Goal: Task Accomplishment & Management: Complete application form

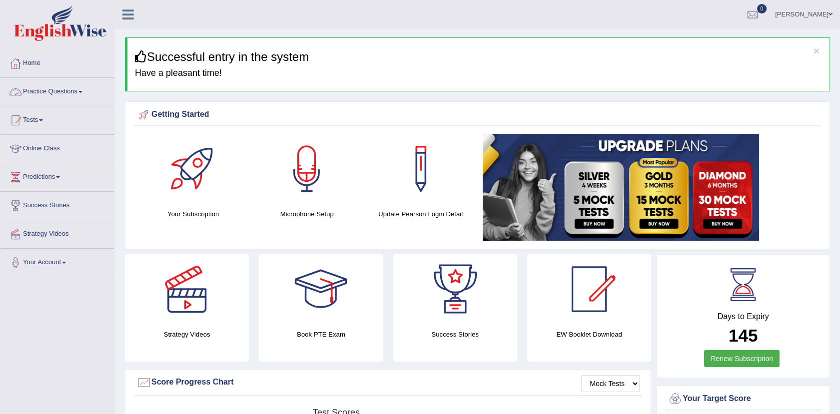
drag, startPoint x: 70, startPoint y: 91, endPoint x: 150, endPoint y: 15, distance: 110.6
click at [70, 91] on link "Practice Questions" at bounding box center [57, 90] width 114 height 25
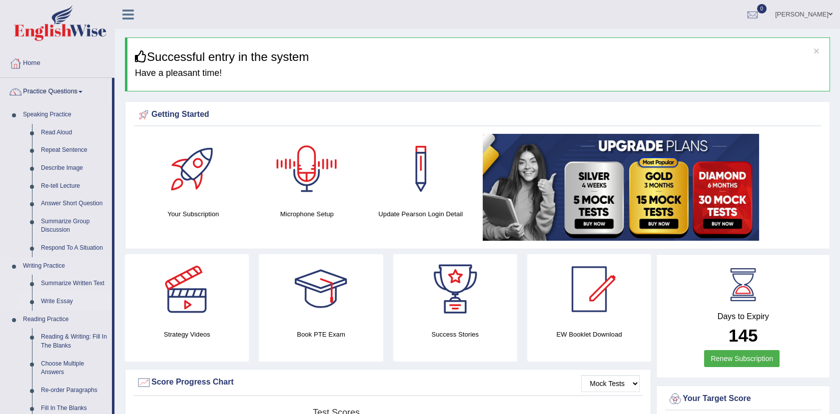
click at [58, 298] on link "Write Essay" at bounding box center [73, 302] width 75 height 18
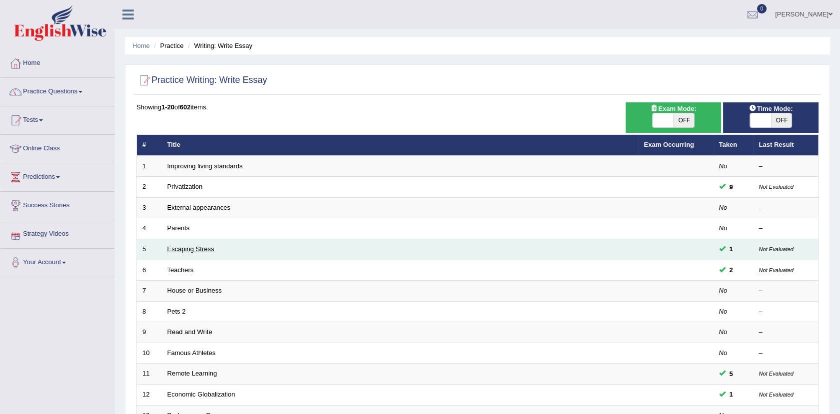
click at [200, 248] on link "Escaping Stress" at bounding box center [190, 248] width 47 height 7
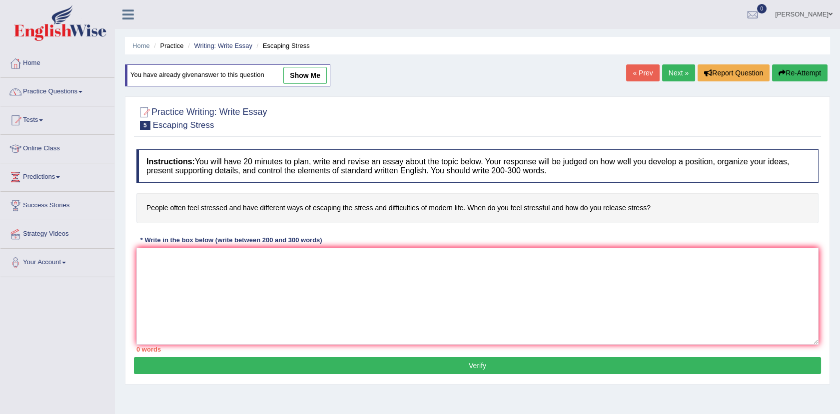
click at [296, 72] on link "show me" at bounding box center [304, 75] width 43 height 17
type textarea "The increasing influence of stress on our lives has ignited numerous issues. Th…"
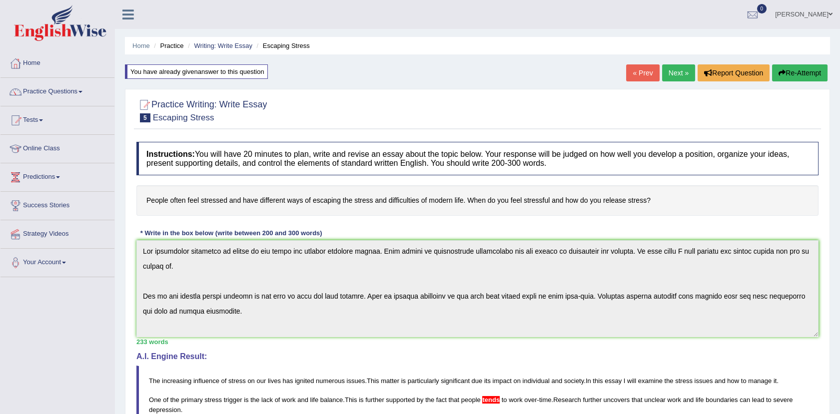
click at [682, 75] on link "Next »" at bounding box center [678, 72] width 33 height 17
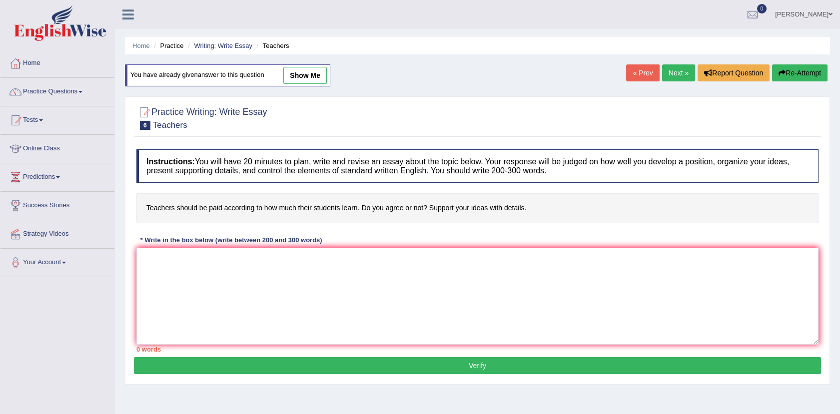
click at [302, 71] on link "show me" at bounding box center [304, 75] width 43 height 17
type textarea "sdcsd//s"
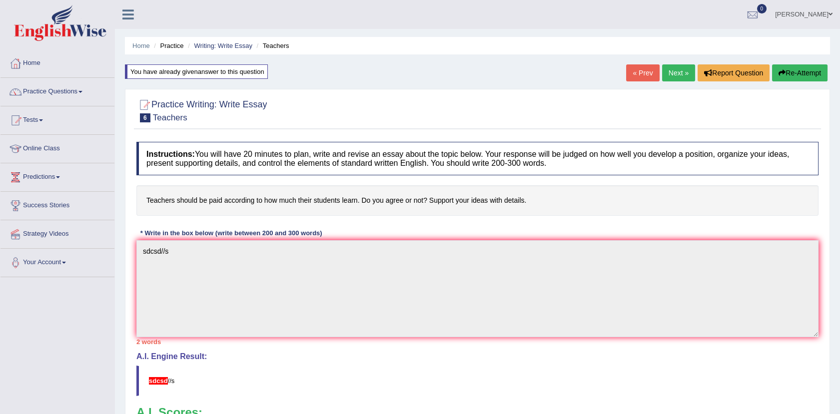
click at [671, 67] on link "Next »" at bounding box center [678, 72] width 33 height 17
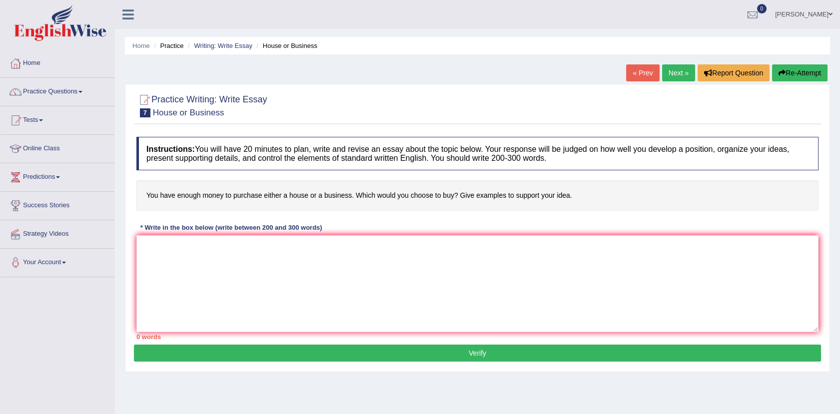
click at [671, 67] on link "Next »" at bounding box center [678, 72] width 33 height 17
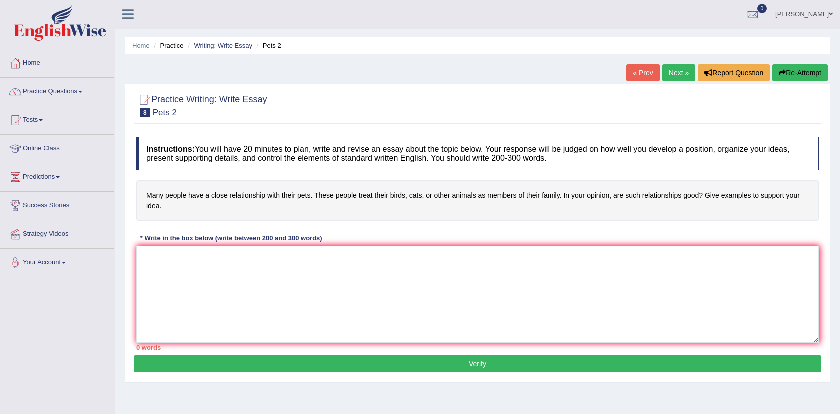
click at [662, 69] on link "Next »" at bounding box center [678, 72] width 33 height 17
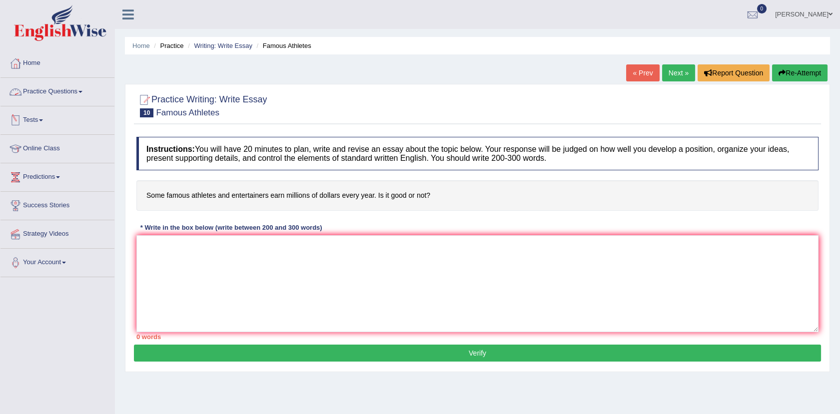
click at [76, 91] on link "Practice Questions" at bounding box center [57, 90] width 114 height 25
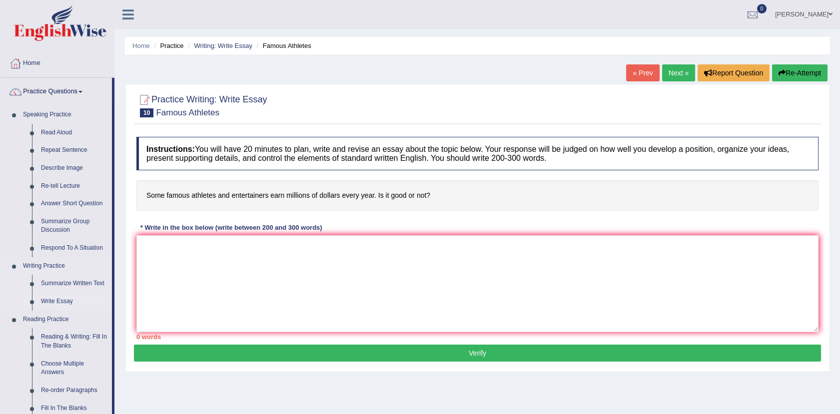
click at [59, 303] on link "Write Essay" at bounding box center [73, 302] width 75 height 18
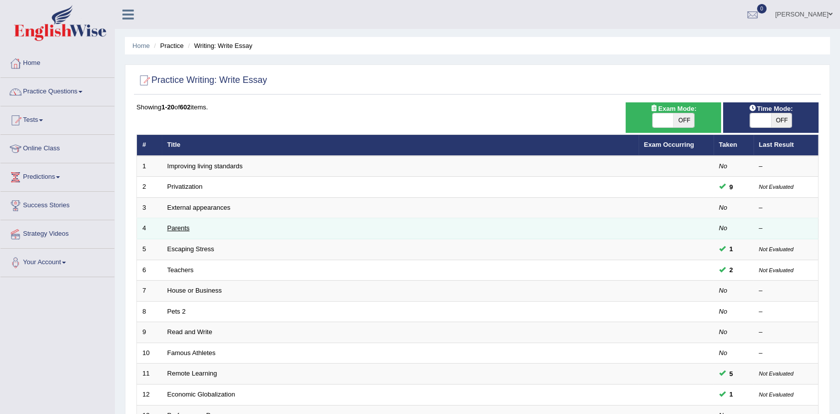
click at [179, 226] on link "Parents" at bounding box center [178, 227] width 22 height 7
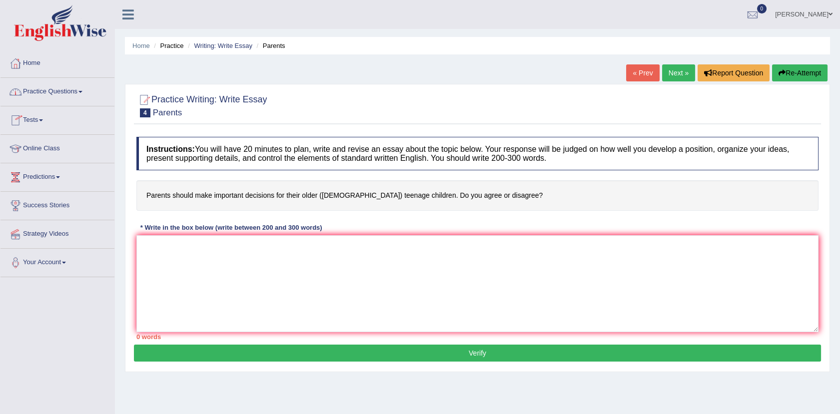
click at [72, 89] on link "Practice Questions" at bounding box center [57, 90] width 114 height 25
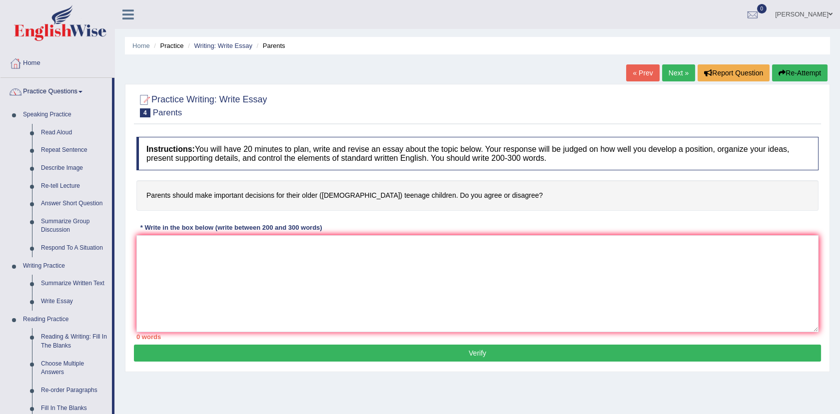
click at [452, 187] on h4 "Parents should make important decisions for their older ([DEMOGRAPHIC_DATA]) te…" at bounding box center [477, 195] width 682 height 30
drag, startPoint x: 452, startPoint y: 187, endPoint x: 479, endPoint y: 194, distance: 28.0
click at [479, 194] on h4 "Parents should make important decisions for their older ([DEMOGRAPHIC_DATA]) te…" at bounding box center [477, 195] width 682 height 30
click at [484, 194] on h4 "Parents should make important decisions for their older ([DEMOGRAPHIC_DATA]) te…" at bounding box center [477, 195] width 682 height 30
drag, startPoint x: 484, startPoint y: 194, endPoint x: 522, endPoint y: 196, distance: 38.5
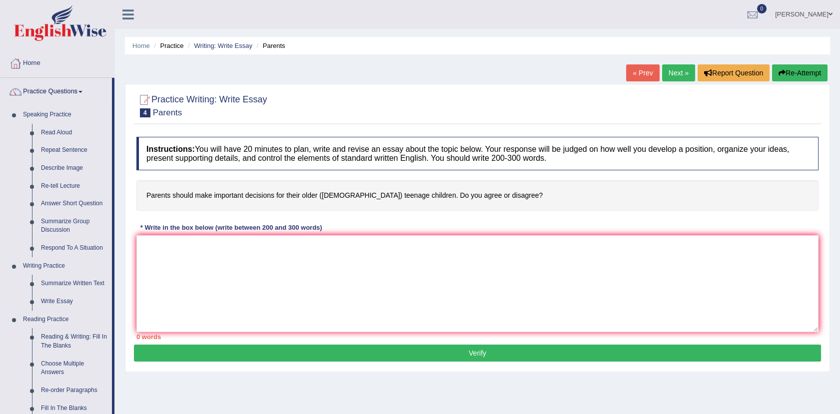
click at [522, 196] on h4 "Parents should make important decisions for their older ([DEMOGRAPHIC_DATA]) te…" at bounding box center [477, 195] width 682 height 30
click at [203, 267] on textarea at bounding box center [477, 283] width 682 height 97
paste textarea "Lor ipsumdolor sitametco ad elitsedd eiusmodtemp in utlaboree’ dolor mag aliqua…"
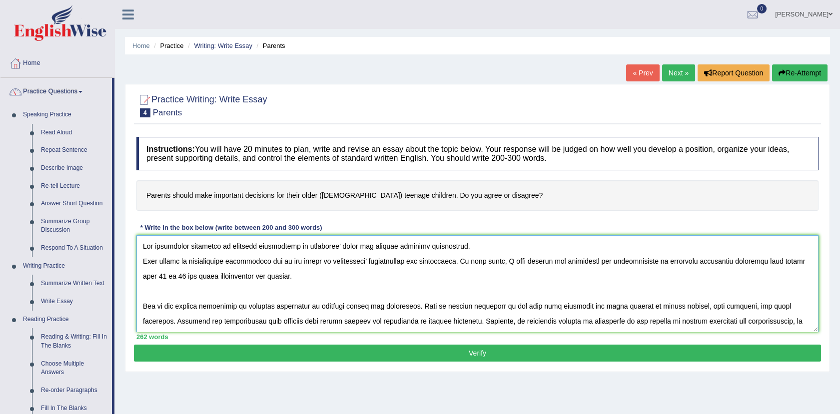
click at [298, 275] on textarea at bounding box center [477, 283] width 682 height 97
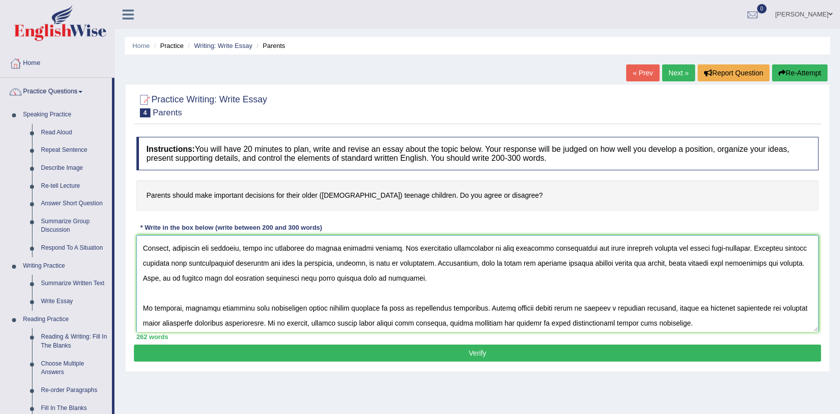
scroll to position [120, 0]
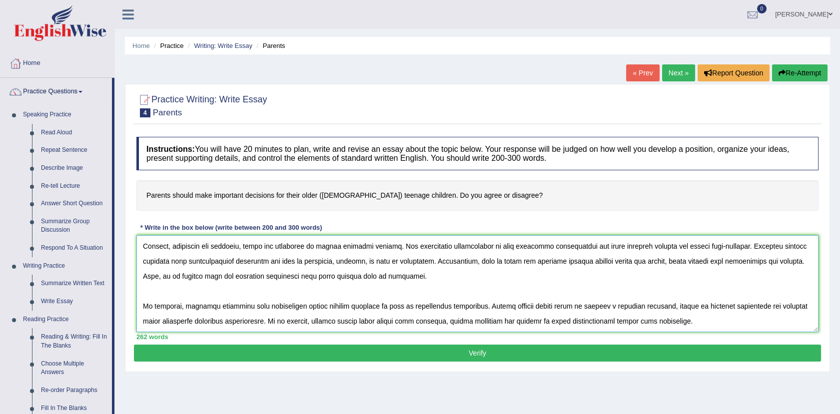
drag, startPoint x: 268, startPoint y: 319, endPoint x: 743, endPoint y: 325, distance: 475.1
click at [743, 325] on textarea at bounding box center [477, 283] width 682 height 97
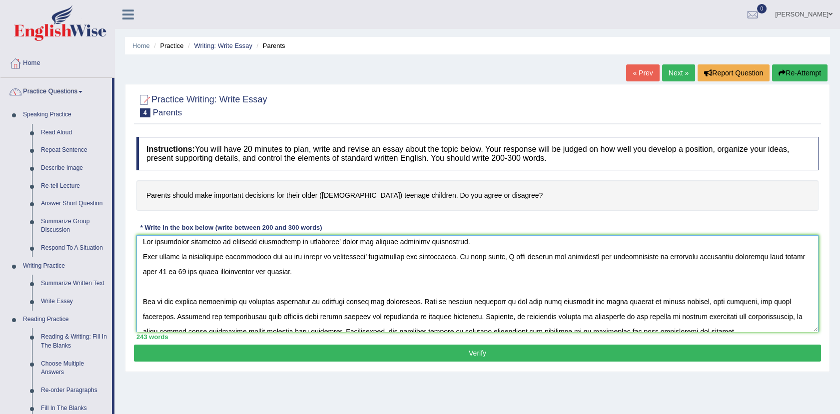
scroll to position [0, 0]
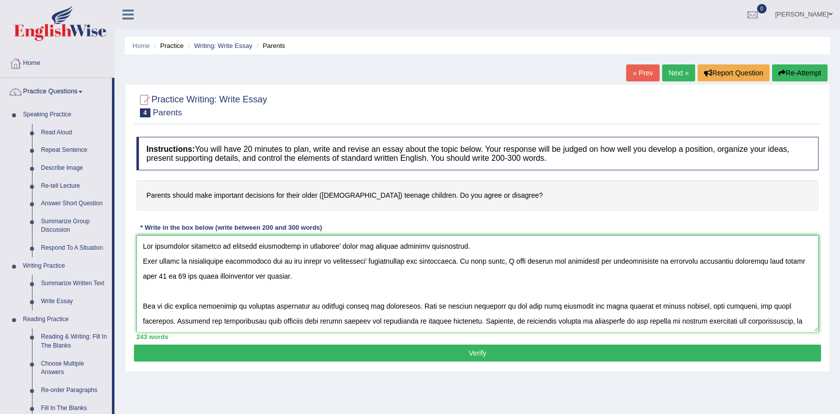
click at [301, 274] on textarea at bounding box center [477, 283] width 682 height 97
paste textarea "In my opinion, parents should guide rather than dominate, giving teenagers the …"
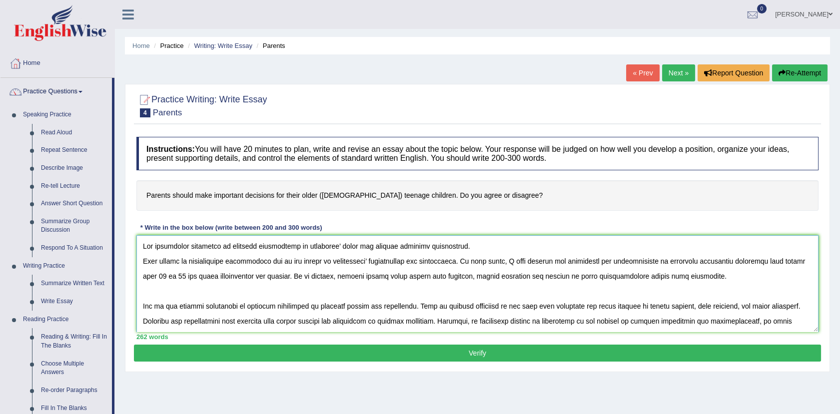
scroll to position [22, 0]
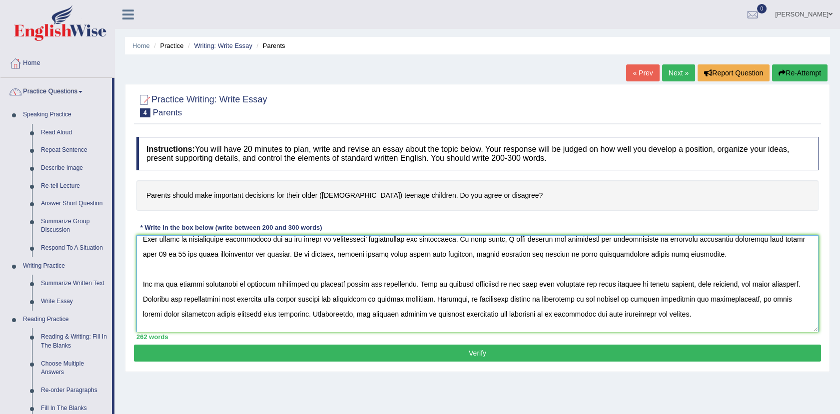
drag, startPoint x: 312, startPoint y: 273, endPoint x: 550, endPoint y: 314, distance: 241.8
click at [550, 314] on textarea at bounding box center [477, 283] width 682 height 97
click at [685, 326] on textarea at bounding box center [477, 283] width 682 height 97
drag, startPoint x: 600, startPoint y: 283, endPoint x: 725, endPoint y: 286, distance: 124.9
click at [725, 286] on textarea at bounding box center [477, 283] width 682 height 97
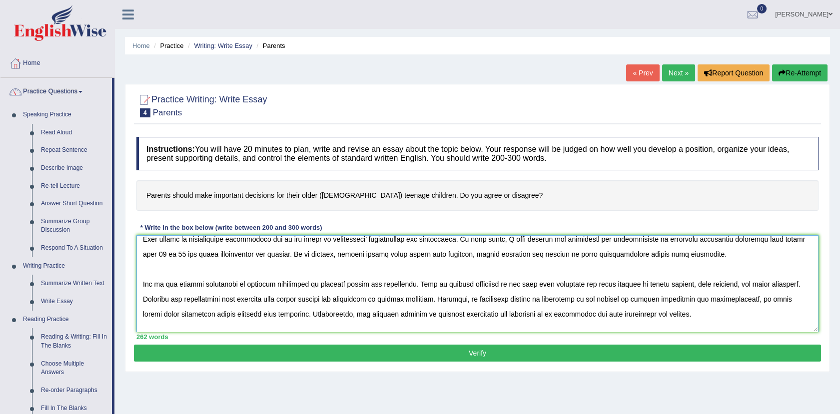
click at [329, 298] on textarea at bounding box center [477, 283] width 682 height 97
drag, startPoint x: 329, startPoint y: 298, endPoint x: 430, endPoint y: 299, distance: 100.4
click at [430, 299] on textarea at bounding box center [477, 283] width 682 height 97
drag, startPoint x: 582, startPoint y: 307, endPoint x: 605, endPoint y: 298, distance: 25.1
click at [605, 298] on textarea at bounding box center [477, 283] width 682 height 97
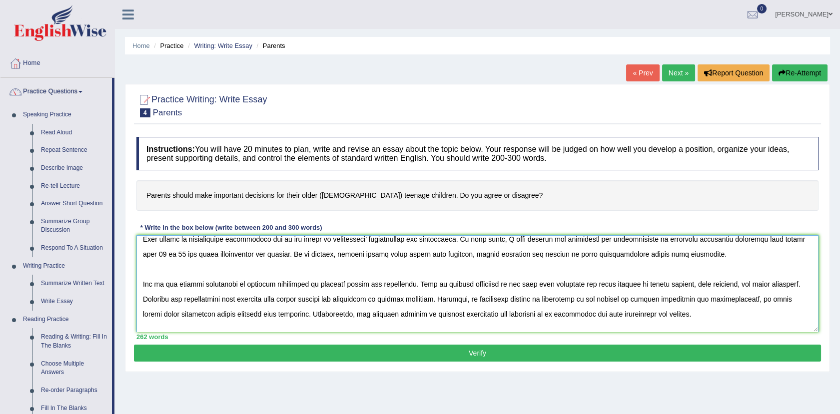
click at [705, 320] on textarea at bounding box center [477, 283] width 682 height 97
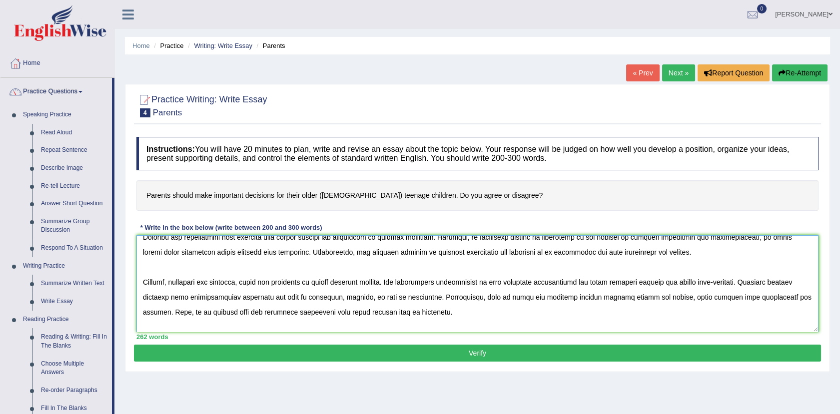
scroll to position [88, 0]
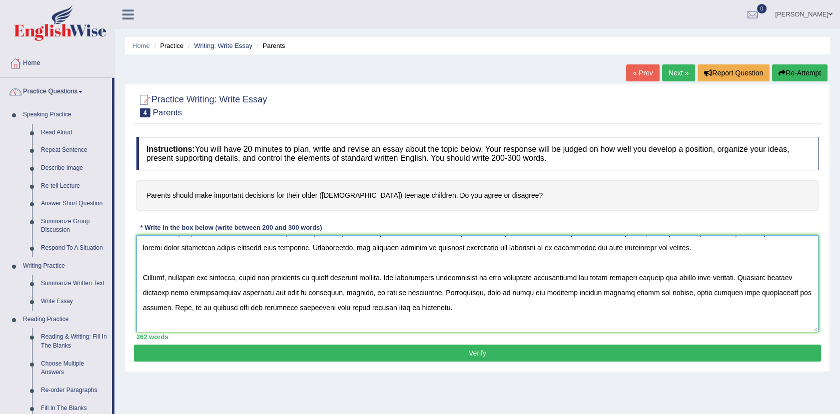
click at [491, 281] on textarea at bounding box center [477, 283] width 682 height 97
drag, startPoint x: 491, startPoint y: 281, endPoint x: 715, endPoint y: 276, distance: 224.4
click at [715, 276] on textarea at bounding box center [477, 283] width 682 height 97
type textarea "Lor ipsumdolor sitametco ad elitsedd eiusmodtemp in utlaboree’ dolor mag aliqua…"
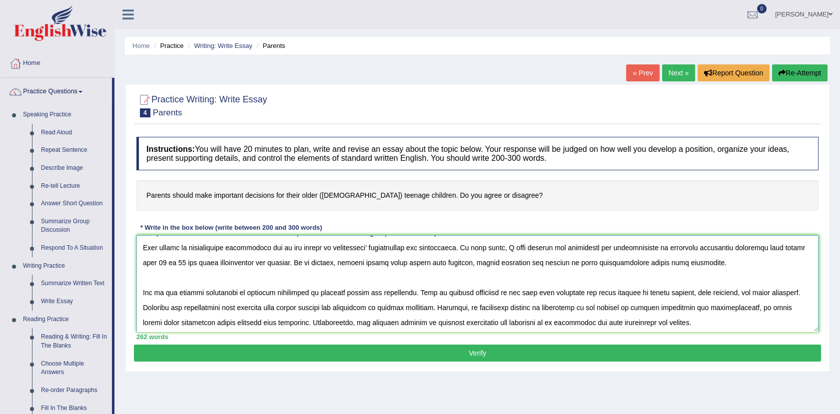
scroll to position [0, 0]
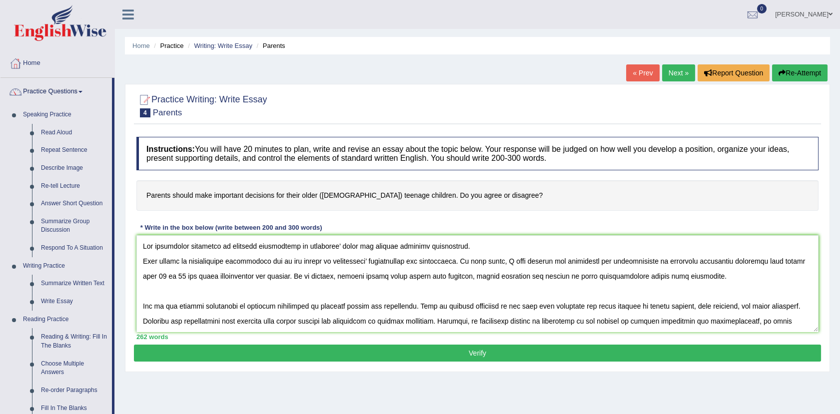
click at [463, 350] on button "Verify" at bounding box center [477, 353] width 687 height 17
